Goal: Task Accomplishment & Management: Use online tool/utility

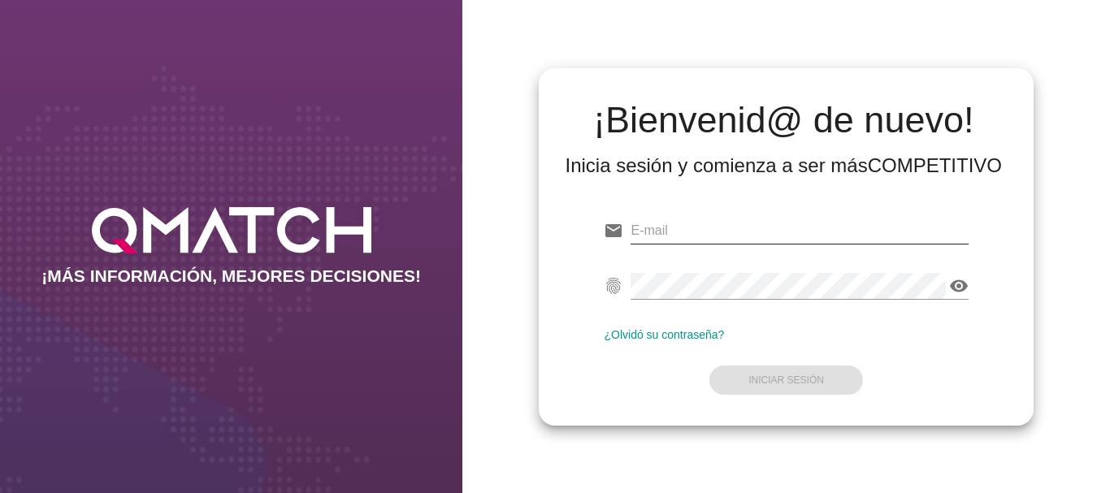
click at [665, 231] on input "email" at bounding box center [799, 231] width 337 height 26
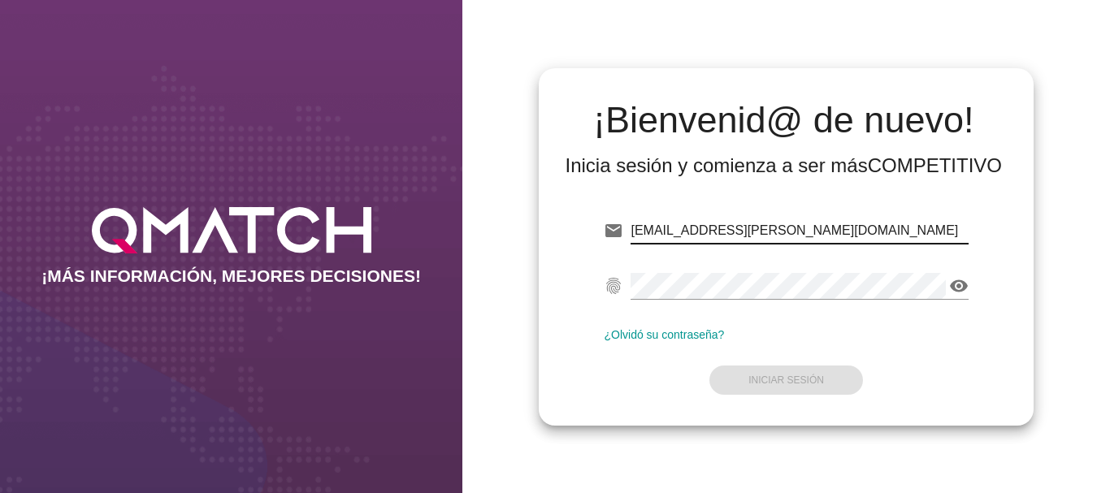
type input "[EMAIL_ADDRESS][PERSON_NAME][DOMAIN_NAME]"
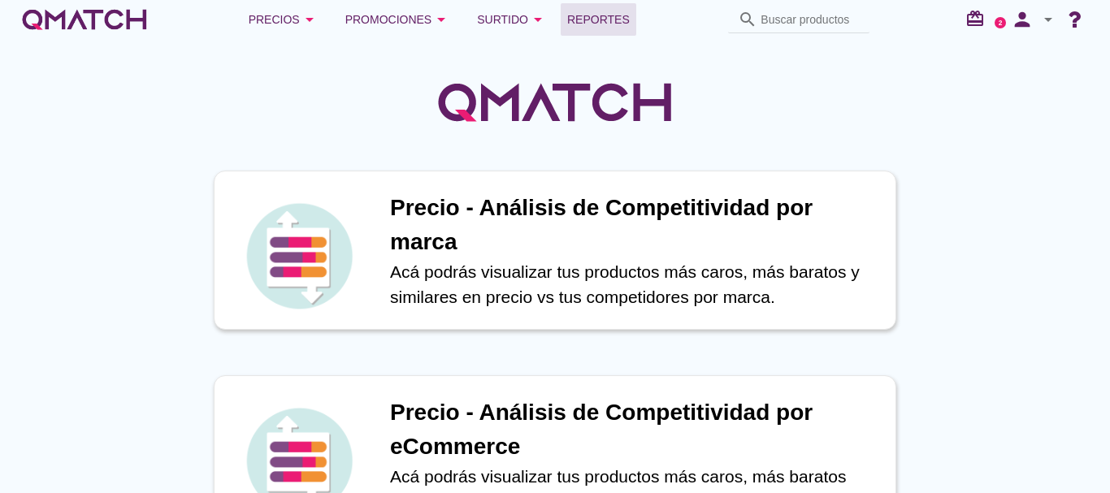
click at [610, 17] on span "Reportes" at bounding box center [598, 20] width 63 height 20
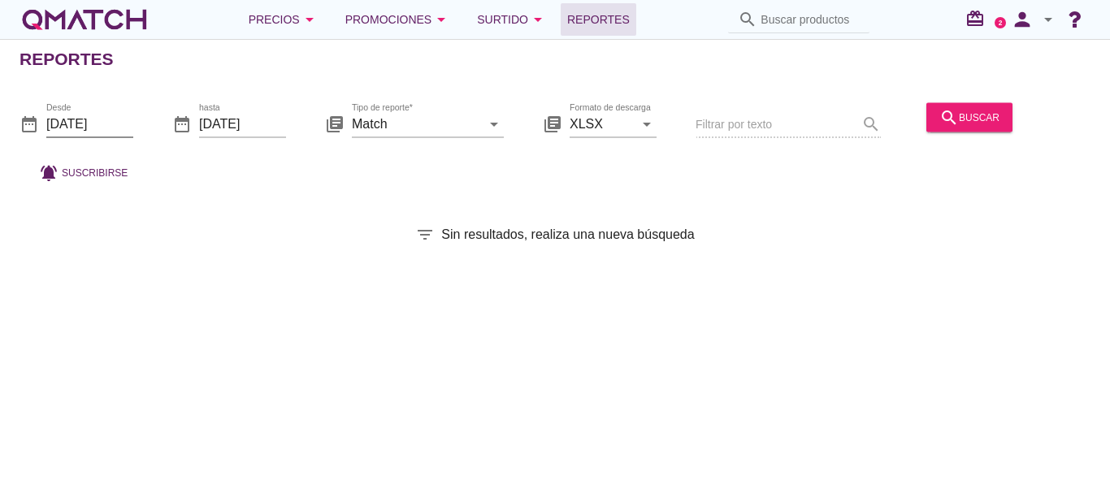
click at [91, 123] on input "[DATE]" at bounding box center [89, 124] width 87 height 26
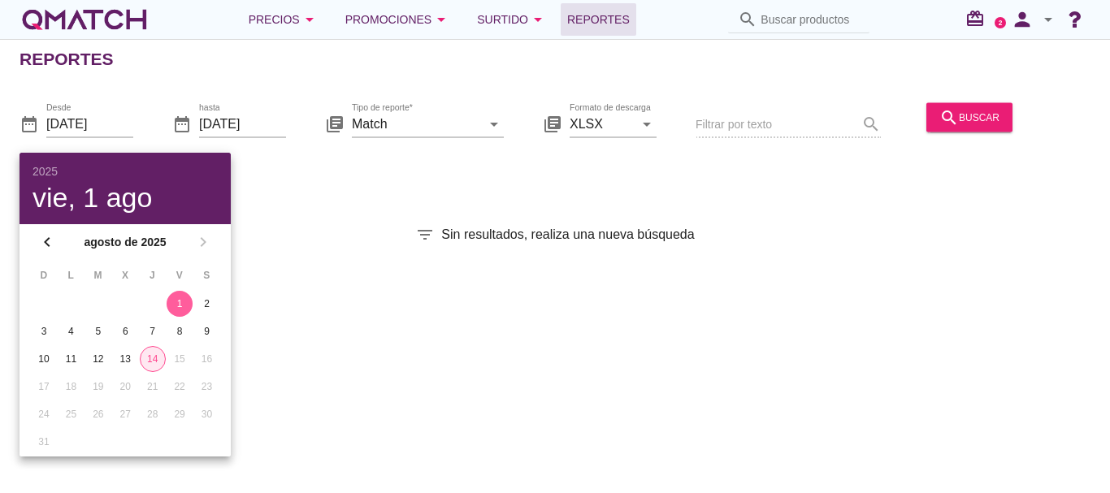
click at [150, 359] on div "14" at bounding box center [153, 359] width 24 height 15
type input "[DATE]"
click at [965, 117] on div "search buscar" at bounding box center [970, 117] width 60 height 20
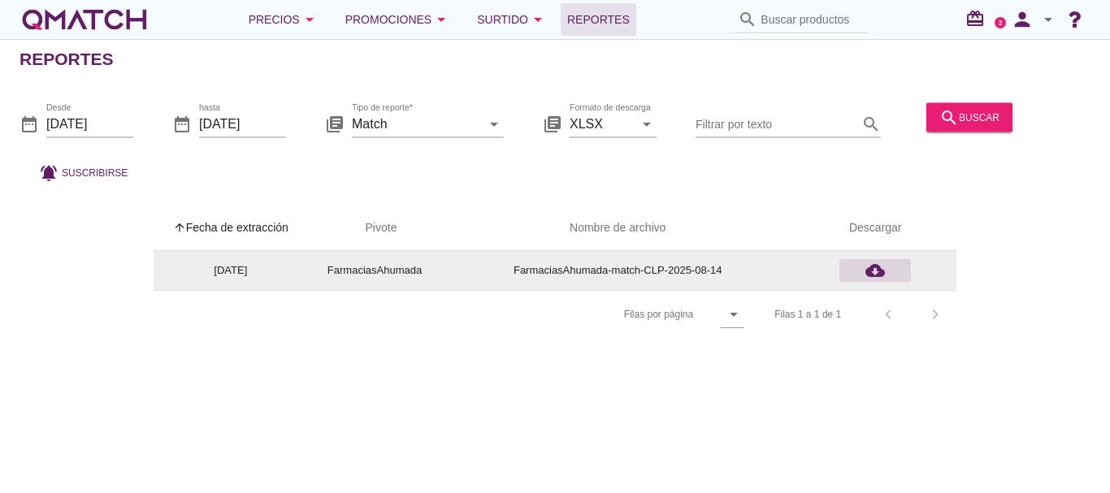
click at [875, 271] on icon "cloud_download" at bounding box center [876, 271] width 20 height 20
